Goal: Find specific page/section: Find specific page/section

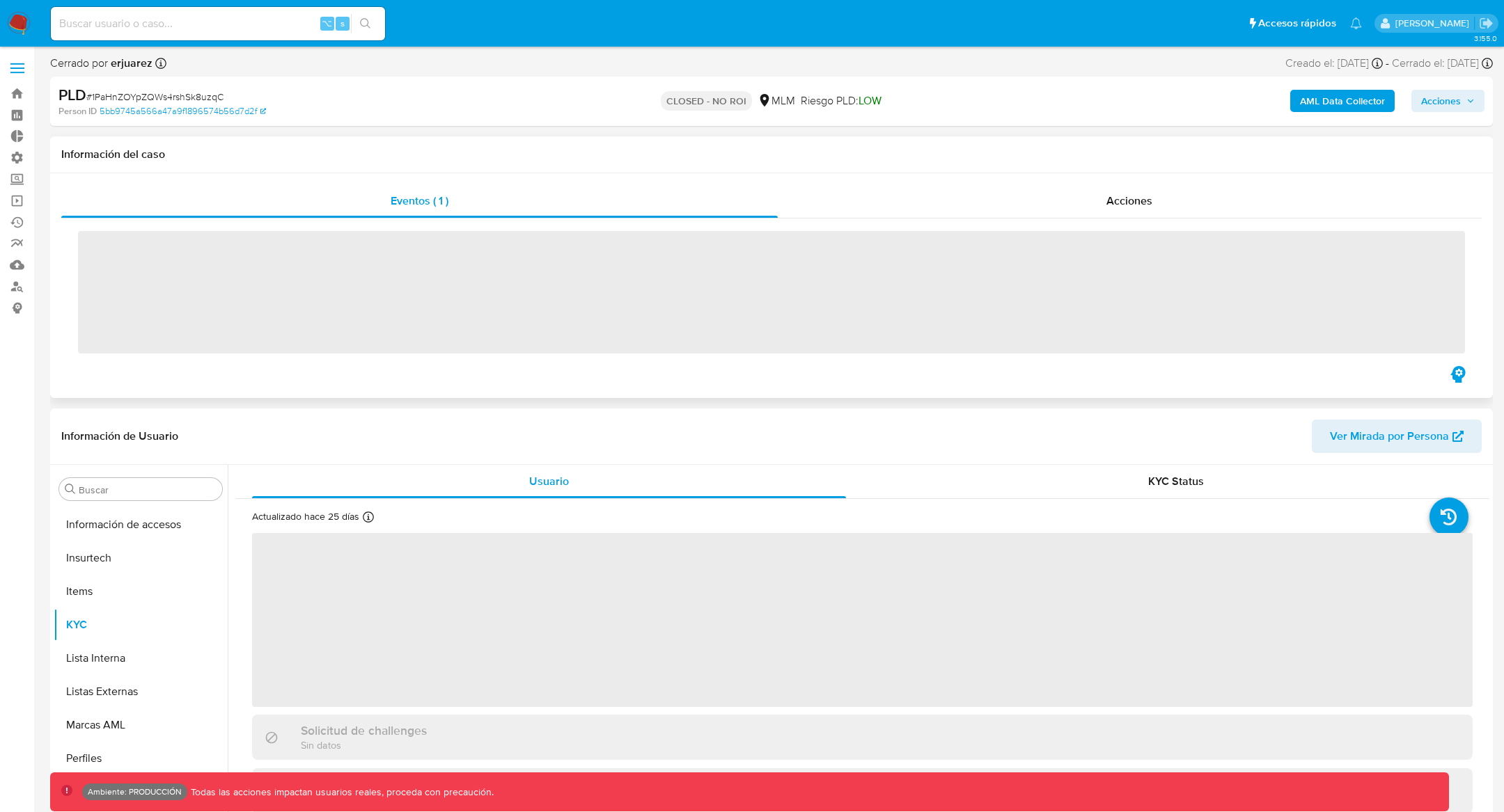
scroll to position [588, 0]
click at [10, 258] on link "Mulan" at bounding box center [83, 265] width 165 height 22
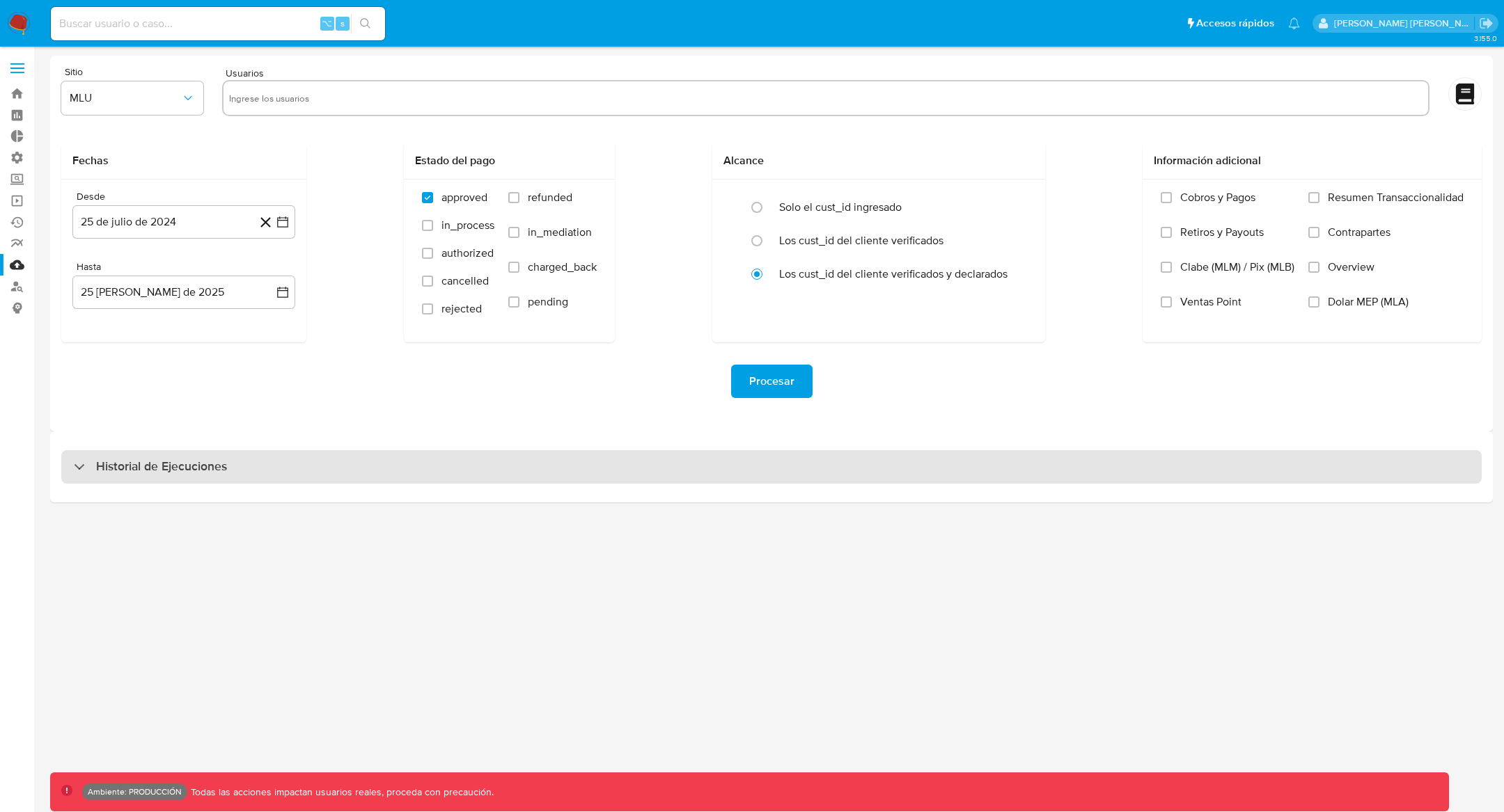
click at [75, 468] on div "Historial de Ejecuciones" at bounding box center [151, 467] width 154 height 17
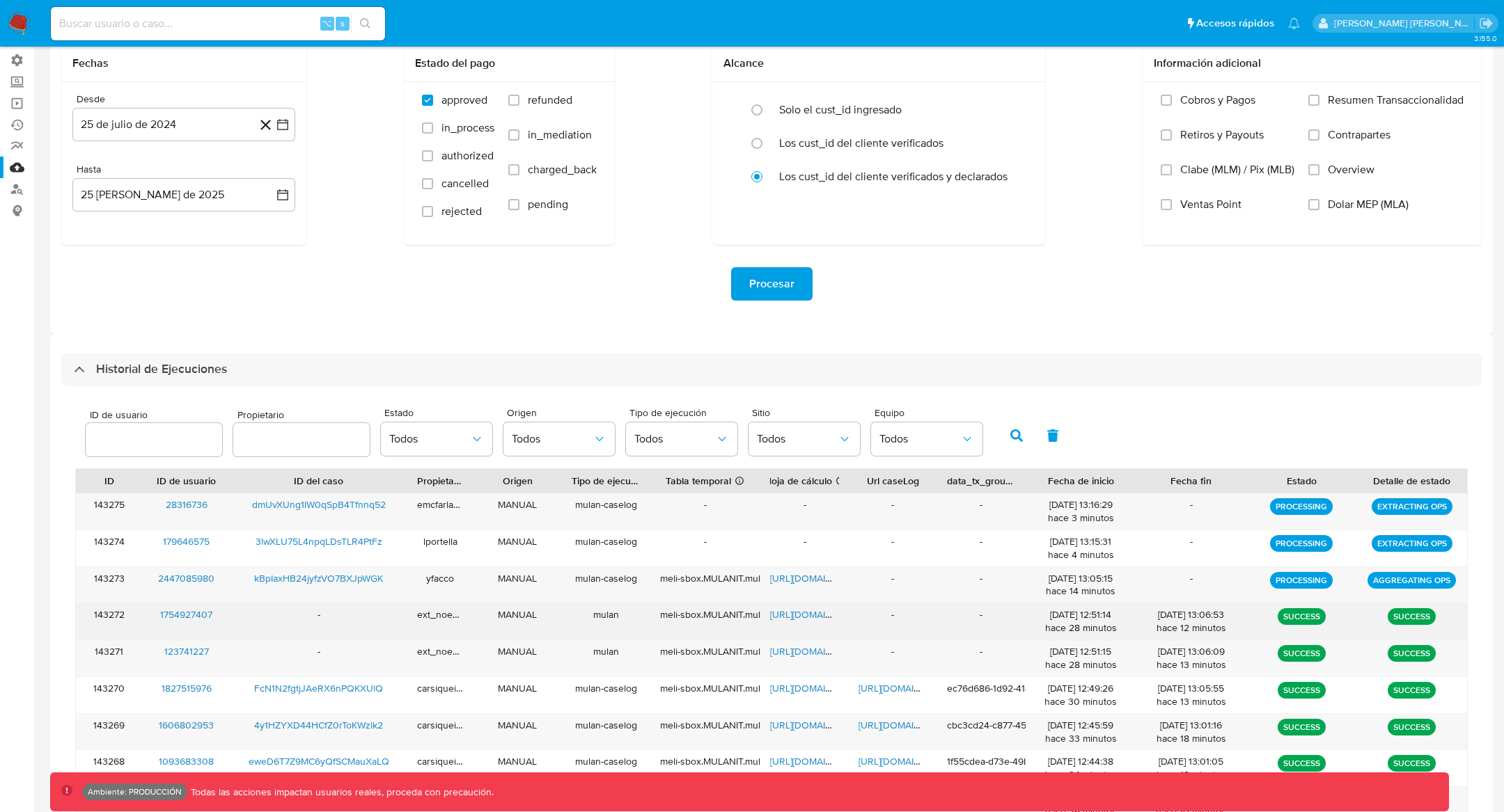
scroll to position [223, 0]
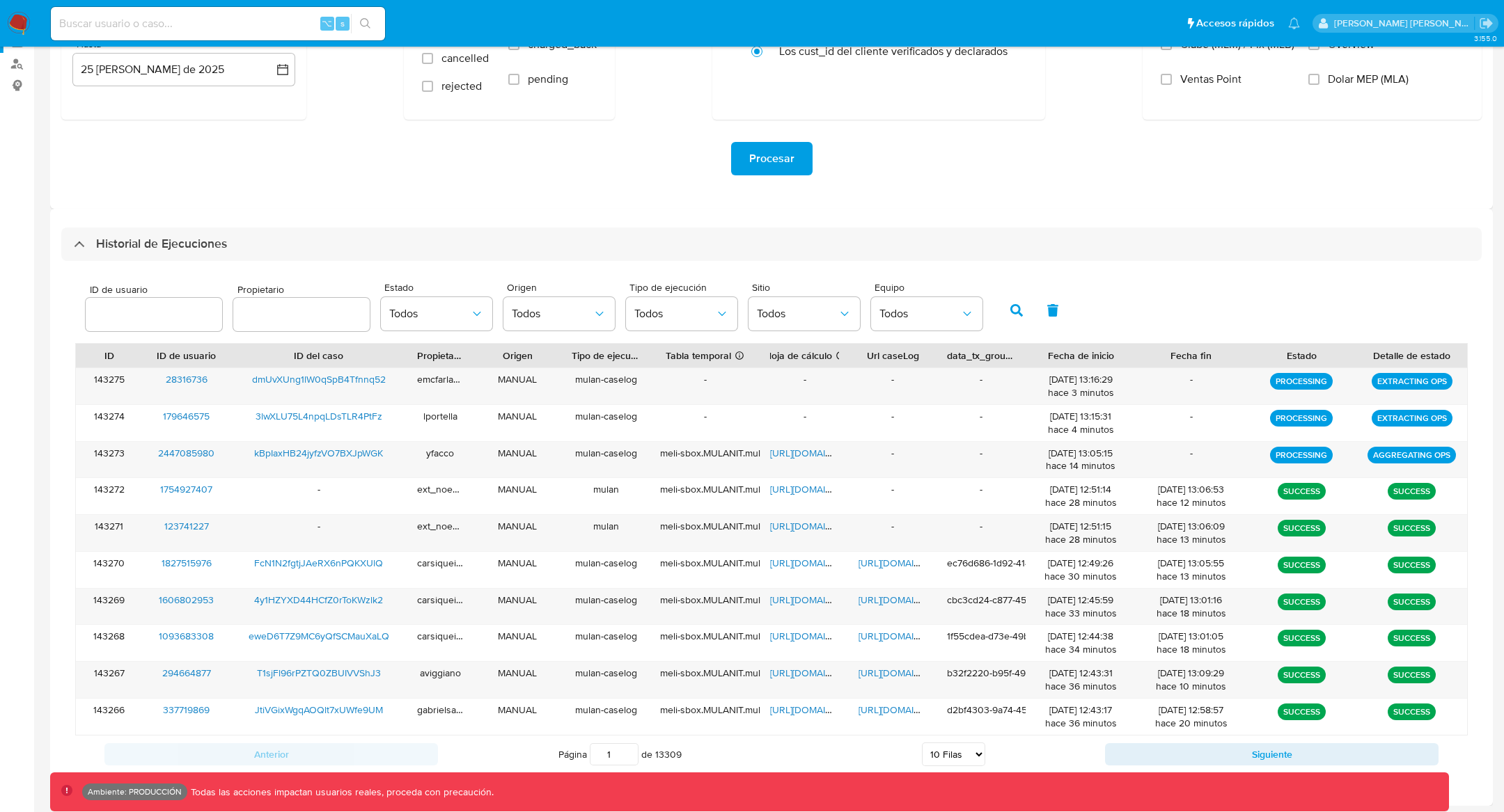
drag, startPoint x: 696, startPoint y: 749, endPoint x: 543, endPoint y: 745, distance: 153.1
click at [542, 746] on div "Página 1 de 13309 5 Filas 10 Filas 20 Filas 25 Filas 50 Filas 100 Filas" at bounding box center [771, 754] width 667 height 28
click at [949, 755] on select "5 Filas 10 Filas 20 Filas 25 Filas 50 Filas 100 Filas" at bounding box center [953, 755] width 63 height 24
select select "100"
click at [922, 743] on select "5 Filas 10 Filas 20 Filas 25 Filas 50 Filas 100 Filas" at bounding box center [953, 755] width 63 height 24
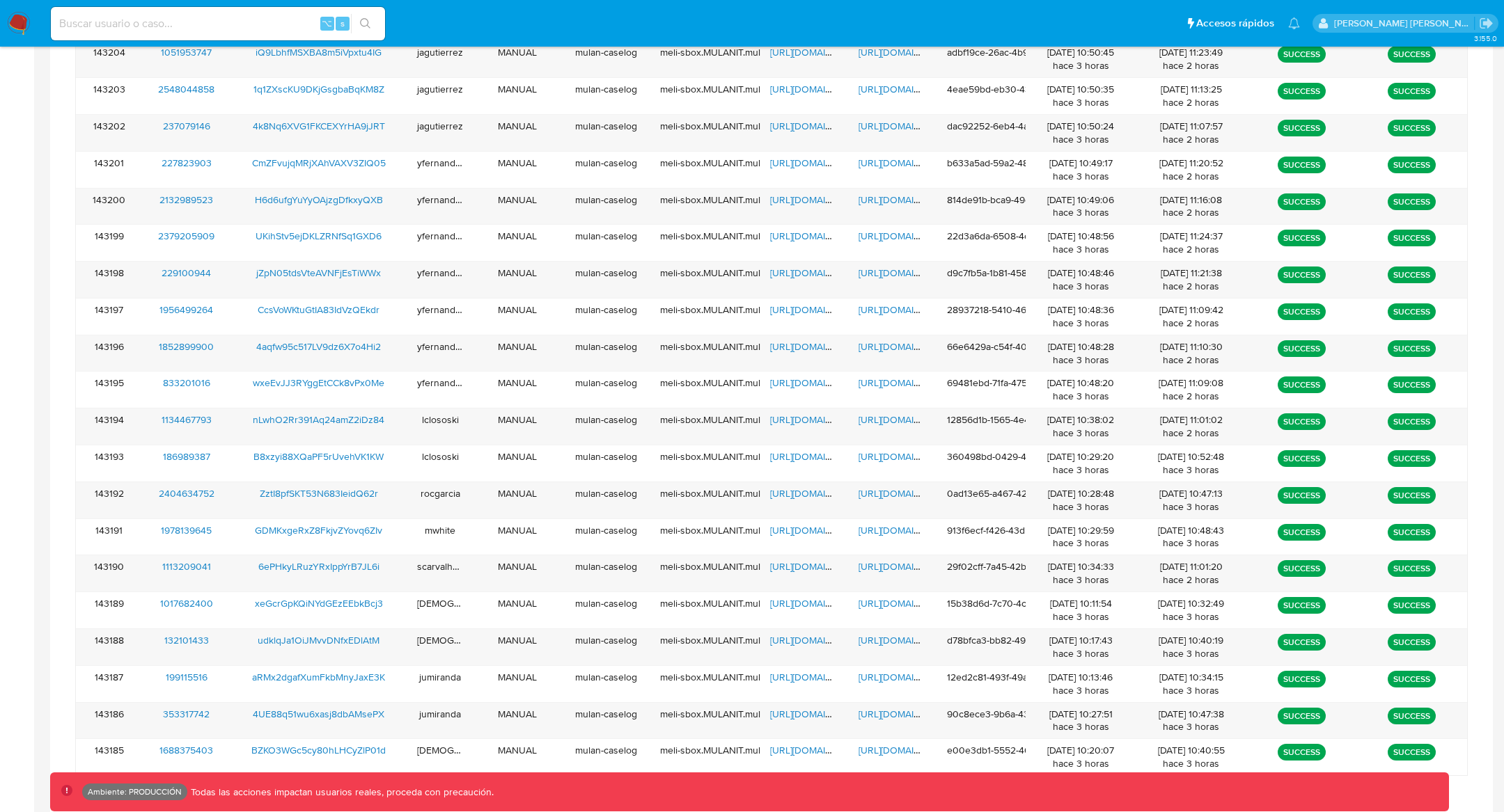
scroll to position [3514, 0]
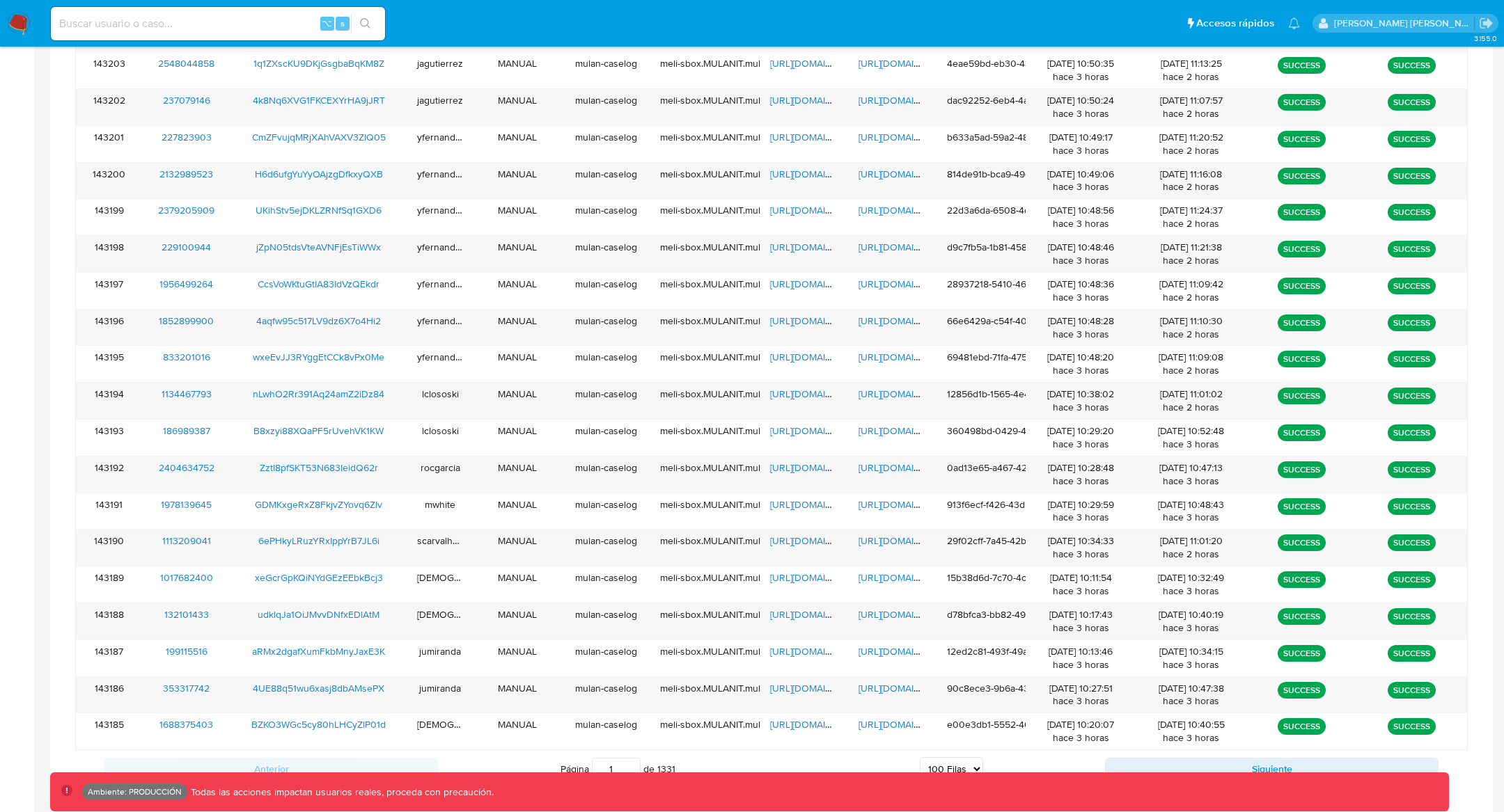
click at [961, 757] on select "5 Filas 10 Filas 20 Filas 25 Filas 50 Filas 100 Filas" at bounding box center [951, 769] width 63 height 24
click at [1197, 775] on div "Ambiente: PRODUCCIÓN Todas las acciones impactan usuarios reales, proceda con p…" at bounding box center [749, 792] width 1399 height 39
